Goal: Register for event/course

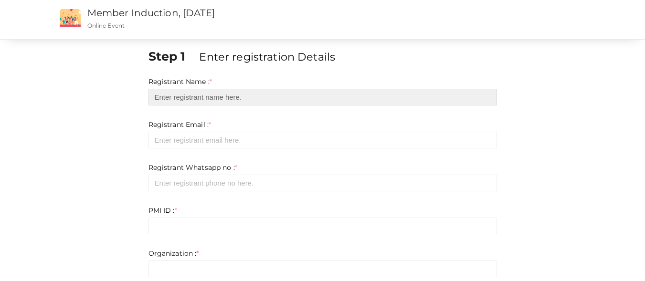
click at [222, 101] on input "text" at bounding box center [323, 97] width 349 height 17
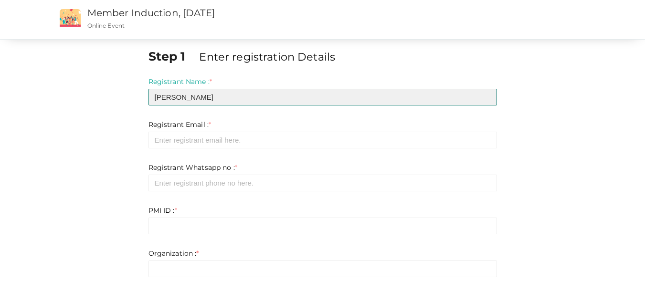
type input "[PERSON_NAME]"
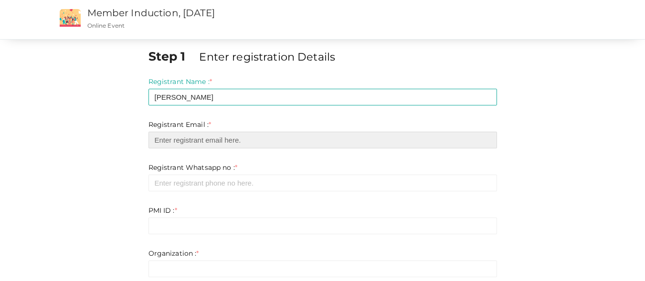
click at [210, 140] on input "email" at bounding box center [323, 140] width 349 height 17
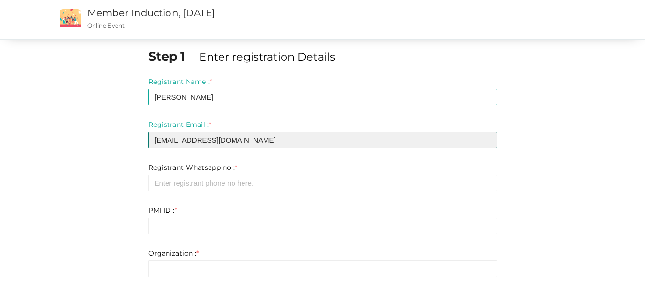
type input "[EMAIL_ADDRESS][DOMAIN_NAME]"
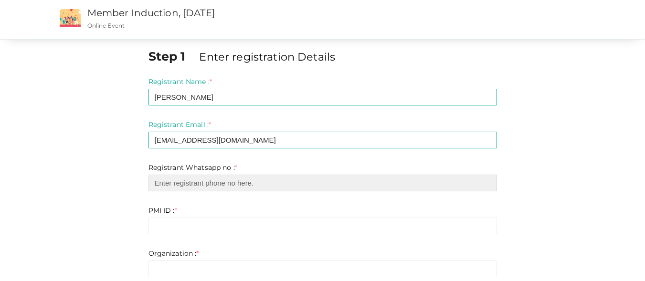
click at [235, 182] on input "number" at bounding box center [323, 183] width 349 height 17
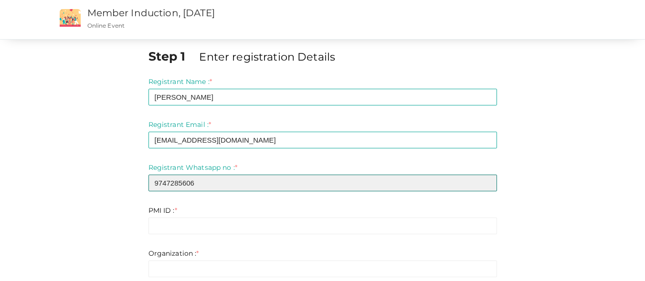
type input "9747285606"
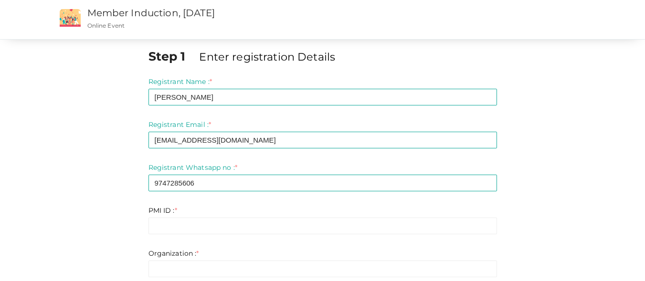
click at [80, 161] on div "Step 1 Enter registration Details Registrant Name : * [PERSON_NAME] Required. I…" at bounding box center [322, 271] width 559 height 446
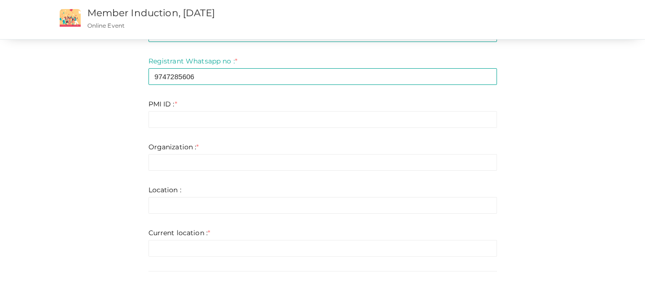
scroll to position [115, 0]
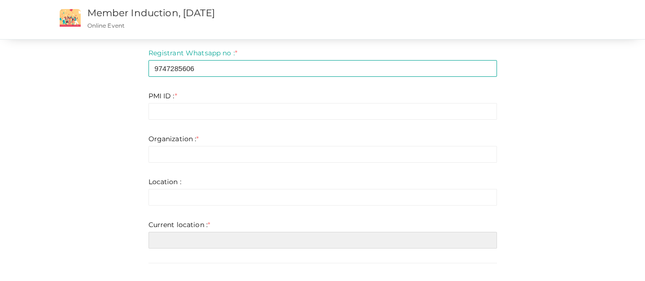
click at [222, 235] on input "text" at bounding box center [323, 240] width 349 height 17
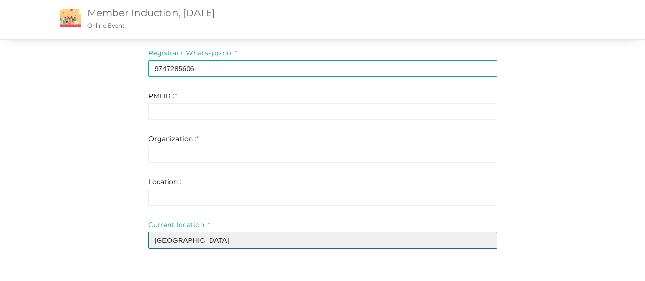
type input "[GEOGRAPHIC_DATA]"
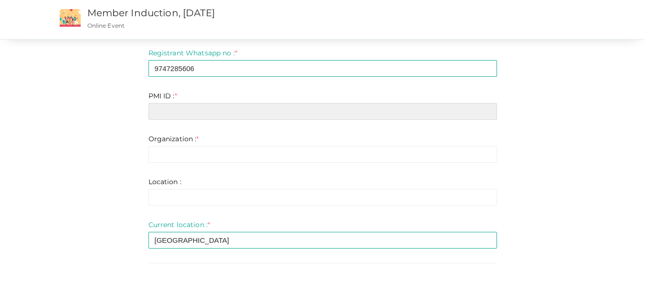
click at [200, 107] on input "text" at bounding box center [323, 111] width 349 height 17
paste input "11749879"
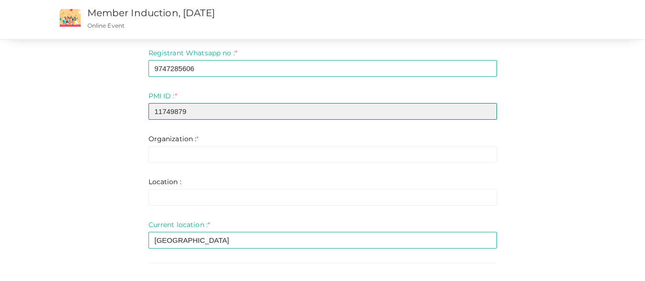
type input "11749879"
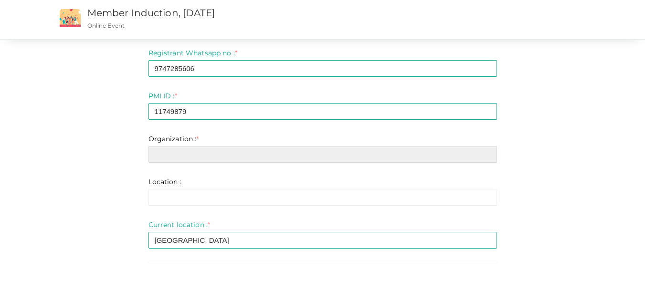
click at [185, 155] on input "text" at bounding box center [323, 154] width 349 height 17
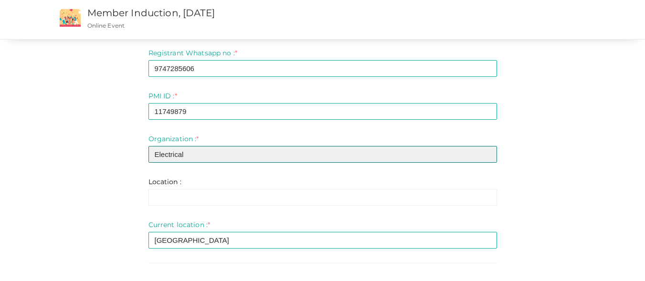
type input "Electrical"
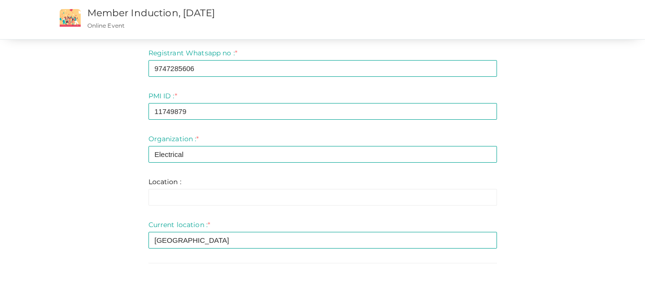
click at [594, 139] on div "Step 1 Enter registration Details Registrant Name : * [PERSON_NAME] Required. I…" at bounding box center [322, 152] width 559 height 438
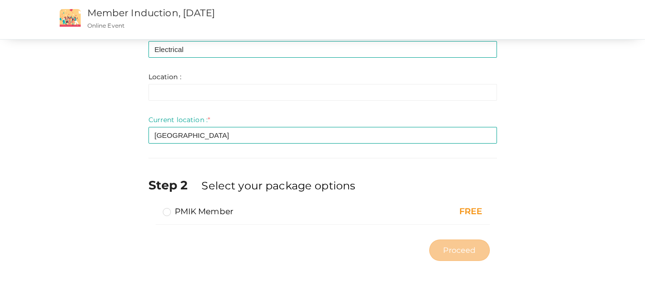
scroll to position [228, 0]
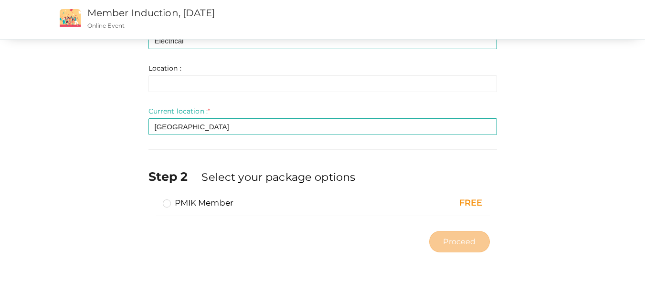
click at [538, 154] on div "Step 1 Enter registration Details Registrant Name : * [PERSON_NAME] Required. I…" at bounding box center [322, 38] width 559 height 438
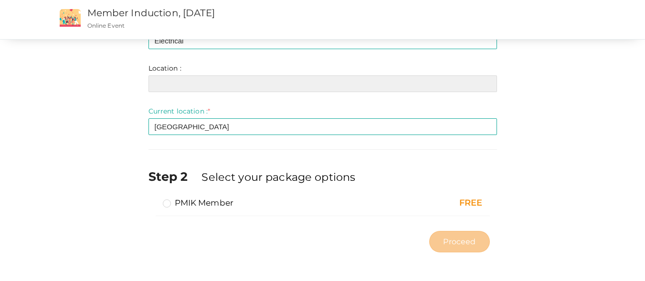
click at [384, 84] on input "text" at bounding box center [323, 83] width 349 height 17
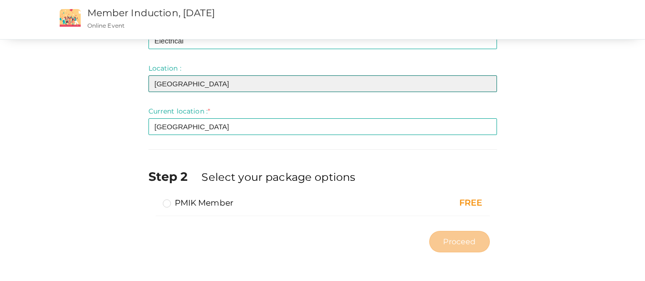
type input "[GEOGRAPHIC_DATA]"
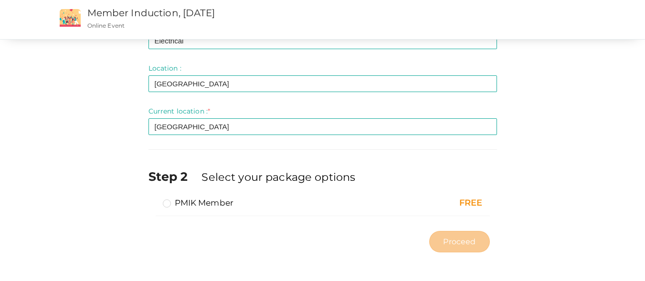
click at [539, 120] on div "Step 1 Enter registration Details Registrant Name : * [PERSON_NAME] Required. I…" at bounding box center [322, 38] width 559 height 438
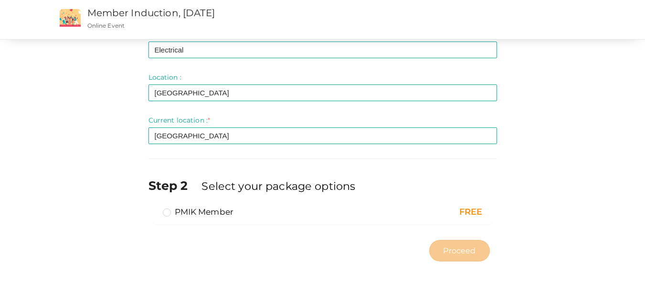
scroll to position [220, 0]
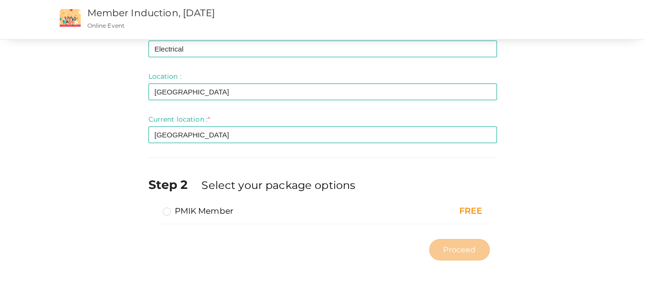
drag, startPoint x: 643, startPoint y: 174, endPoint x: 641, endPoint y: 211, distance: 37.3
click at [641, 211] on div "Step 1 Enter registration Details Registrant Name : * [PERSON_NAME] Required. I…" at bounding box center [322, 35] width 645 height 510
click at [368, 236] on div "Proceed" at bounding box center [323, 250] width 349 height 31
click at [209, 214] on label "PMIK Member" at bounding box center [198, 210] width 71 height 11
click at [153, 207] on input "PMIK Member" at bounding box center [153, 207] width 0 height 0
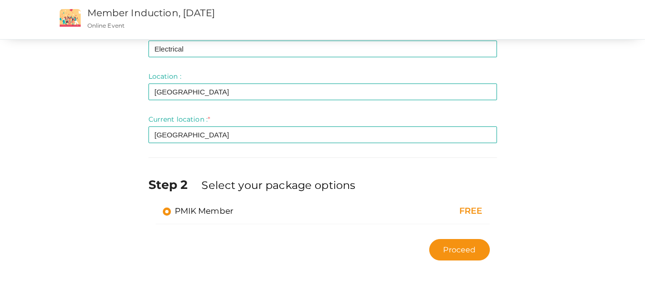
click at [209, 214] on label "PMIK Member" at bounding box center [198, 210] width 71 height 11
click at [153, 207] on input "PMIK Member" at bounding box center [153, 207] width 0 height 0
click at [471, 257] on button "Proceed" at bounding box center [459, 249] width 60 height 21
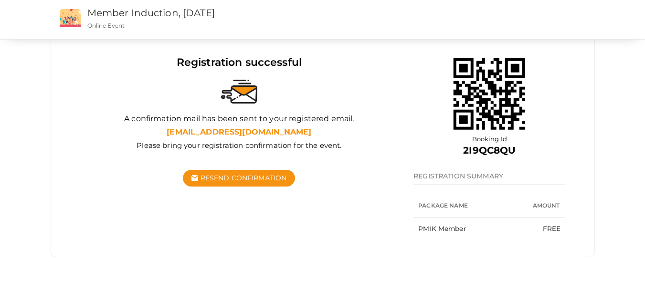
scroll to position [57, 0]
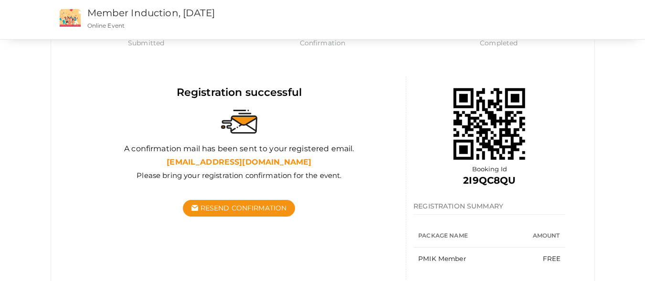
drag, startPoint x: 643, startPoint y: 128, endPoint x: 638, endPoint y: 200, distance: 72.3
click at [638, 200] on div "Submitted Confirmation Completed Submitted Confirmation Payment Completed Regis…" at bounding box center [322, 127] width 645 height 368
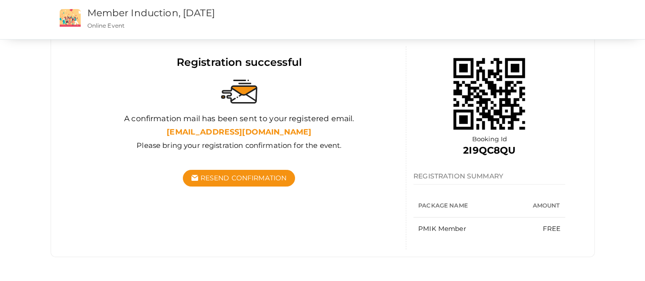
scroll to position [0, 0]
